Goal: Task Accomplishment & Management: Manage account settings

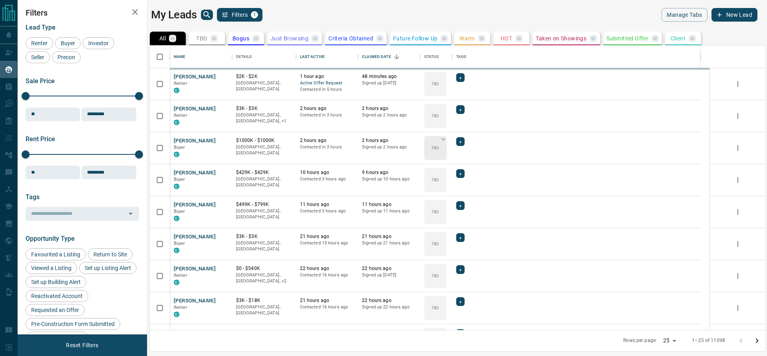
scroll to position [10, 10]
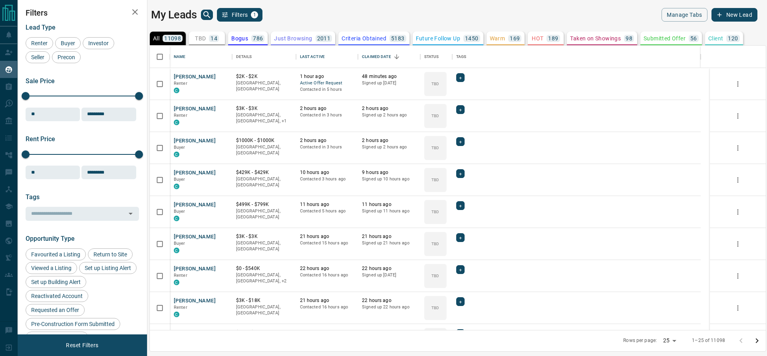
click at [217, 39] on p "14" at bounding box center [214, 39] width 7 height 6
click at [228, 78] on link "Open in New Tab" at bounding box center [223, 76] width 10 height 10
click at [227, 111] on link "Open in New Tab" at bounding box center [223, 108] width 10 height 10
click at [223, 142] on icon "Open in New Tab" at bounding box center [223, 140] width 5 height 5
click at [219, 172] on link "Open in New Tab" at bounding box center [223, 172] width 10 height 10
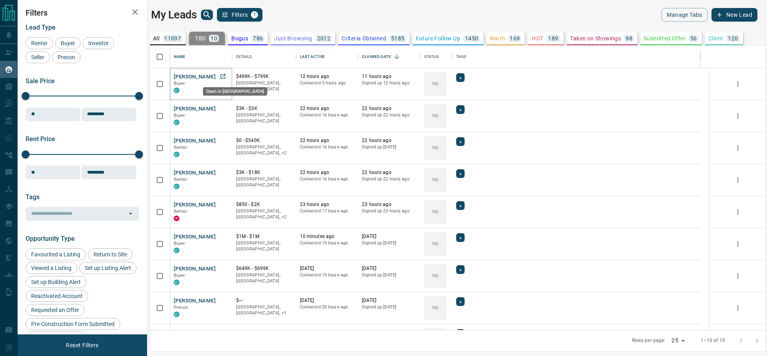
click at [225, 79] on link "Open in New Tab" at bounding box center [223, 76] width 10 height 10
click at [223, 111] on link "Open in New Tab" at bounding box center [223, 108] width 10 height 10
click at [225, 140] on icon "Open in New Tab" at bounding box center [223, 140] width 6 height 6
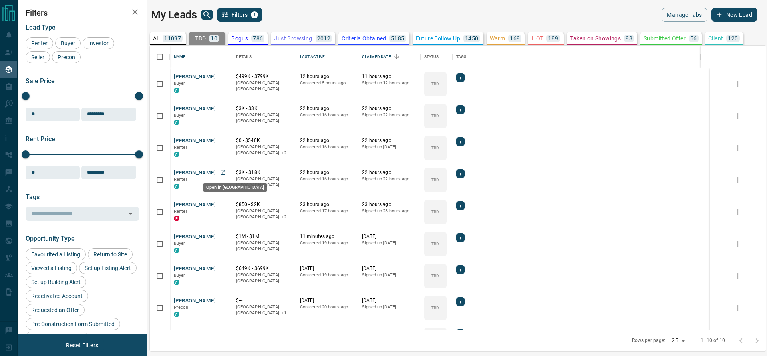
click at [223, 174] on icon "Open in New Tab" at bounding box center [223, 172] width 5 height 5
click at [225, 206] on icon "Open in New Tab" at bounding box center [223, 204] width 6 height 6
click at [228, 235] on link "Open in New Tab" at bounding box center [223, 236] width 10 height 10
click at [223, 238] on icon "Open in New Tab" at bounding box center [223, 236] width 5 height 5
drag, startPoint x: 225, startPoint y: 273, endPoint x: 223, endPoint y: 267, distance: 5.8
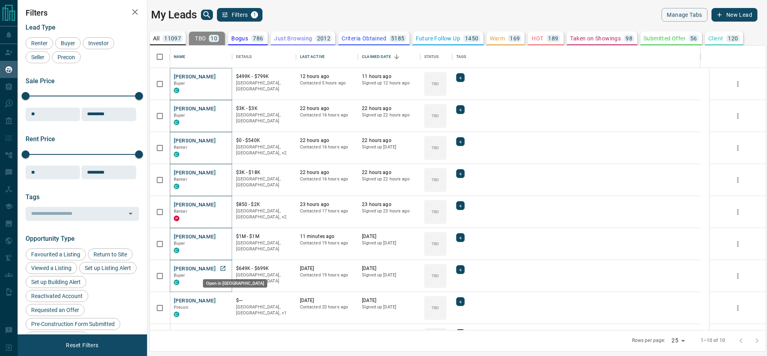
click at [223, 267] on icon "Open in New Tab" at bounding box center [223, 268] width 6 height 6
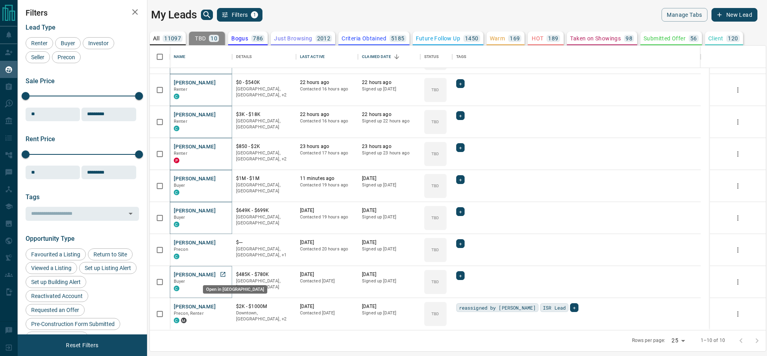
click at [223, 277] on link "Open in New Tab" at bounding box center [223, 274] width 10 height 10
click at [222, 311] on body "Lead Transfers Claim Leads My Leads Tasks Opportunities Deals Campaigns Automat…" at bounding box center [383, 173] width 767 height 346
click at [225, 307] on icon "Open in New Tab" at bounding box center [223, 306] width 6 height 6
